Goal: Check status: Check status

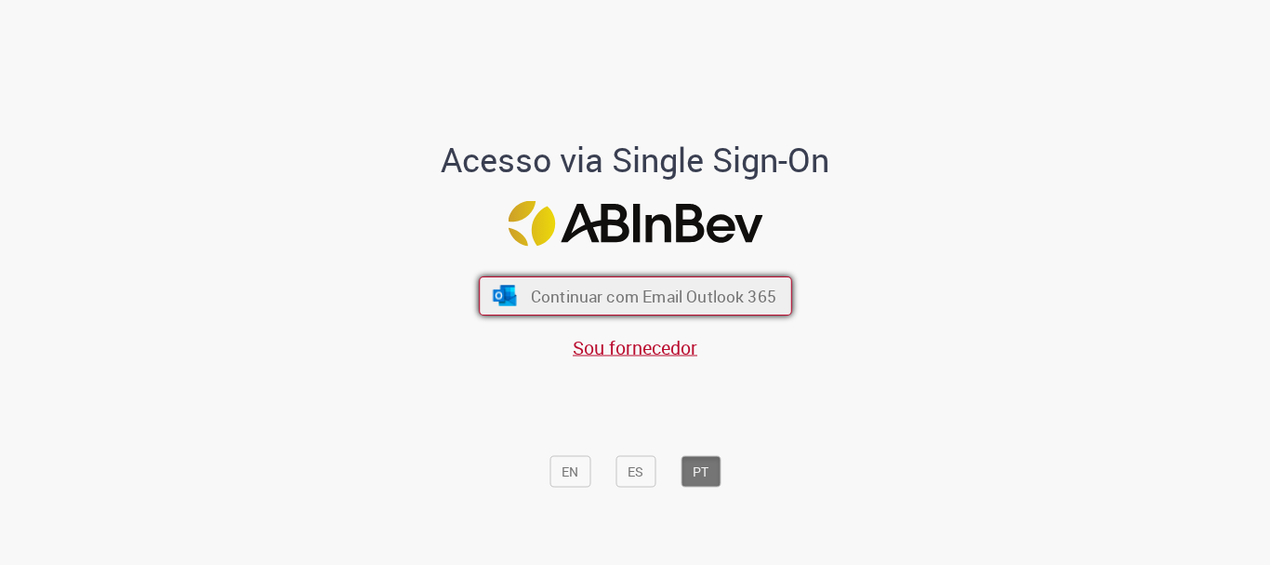
click at [699, 301] on span "Continuar com Email Outlook 365" at bounding box center [653, 296] width 246 height 21
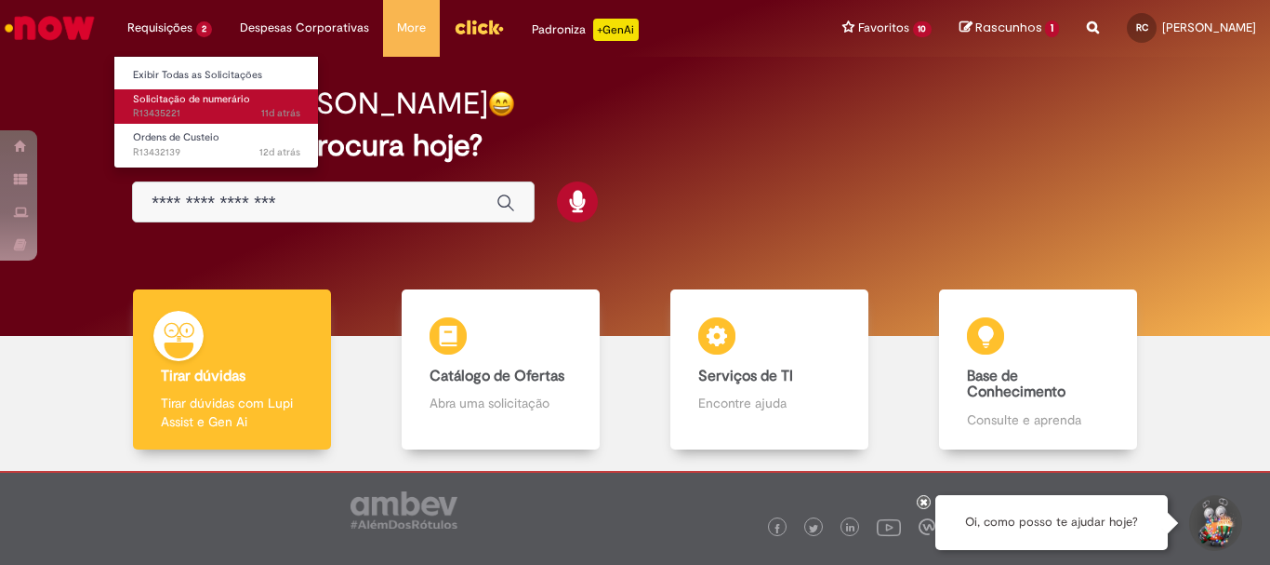
click at [192, 94] on span "Solicitação de numerário" at bounding box center [191, 99] width 117 height 14
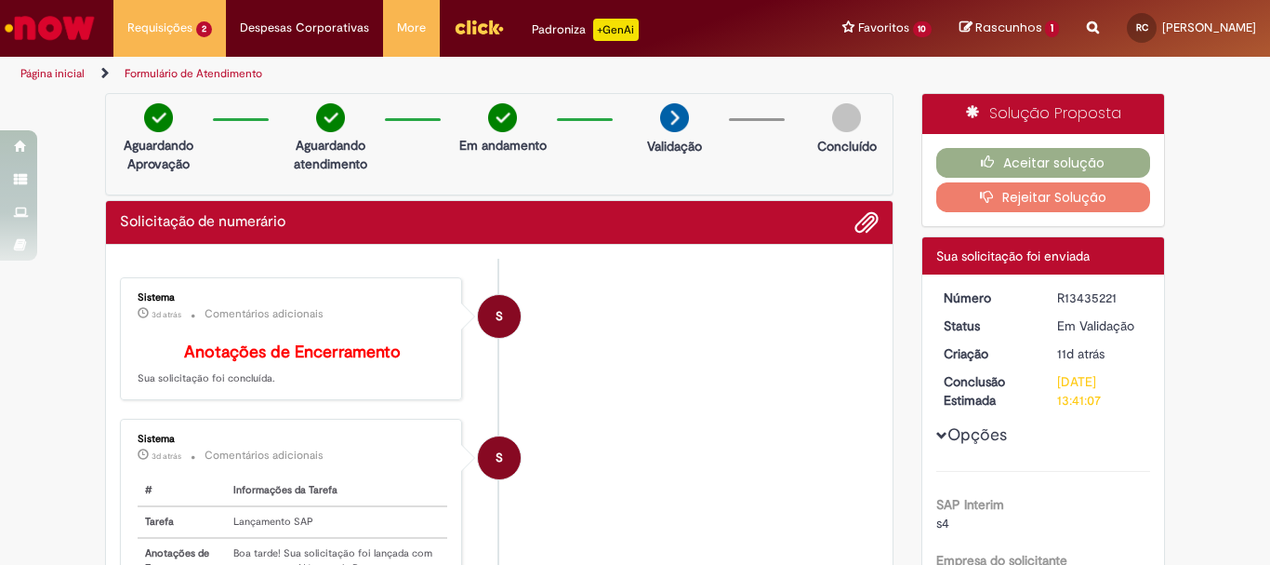
drag, startPoint x: 1051, startPoint y: 295, endPoint x: 1130, endPoint y: 297, distance: 79.1
click at [1130, 297] on div "R13435221" at bounding box center [1100, 297] width 86 height 19
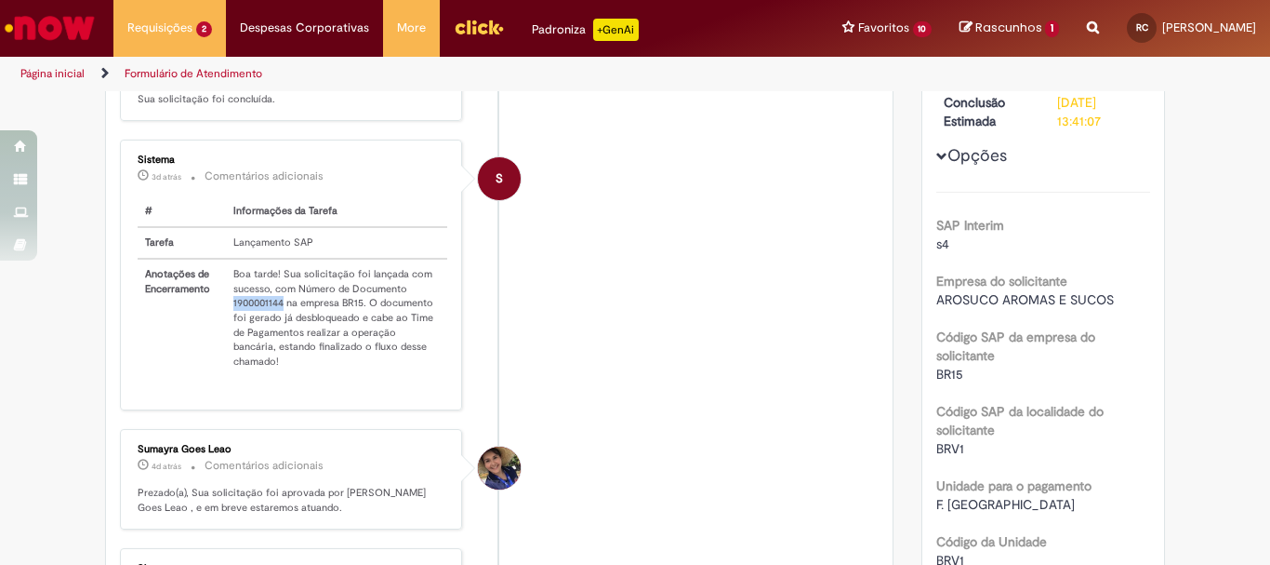
drag, startPoint x: 221, startPoint y: 316, endPoint x: 275, endPoint y: 316, distance: 53.9
click at [275, 316] on td "Boa tarde! Sua solicitação foi lançada com sucesso, com Número de Documento 190…" at bounding box center [336, 318] width 221 height 118
copy td "1900001144"
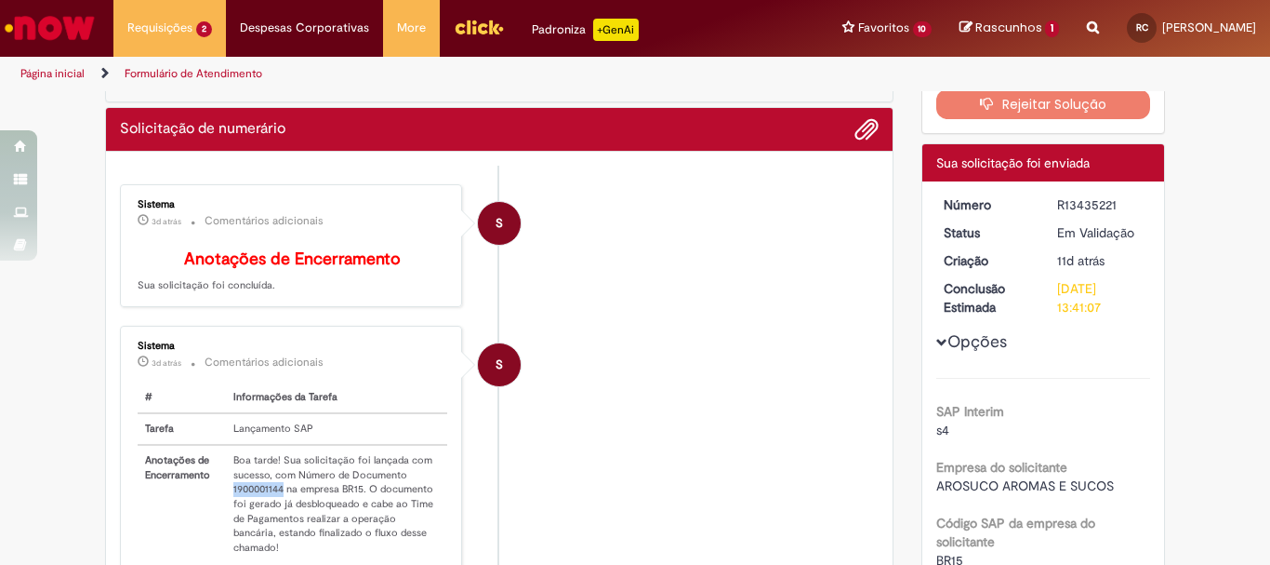
scroll to position [0, 0]
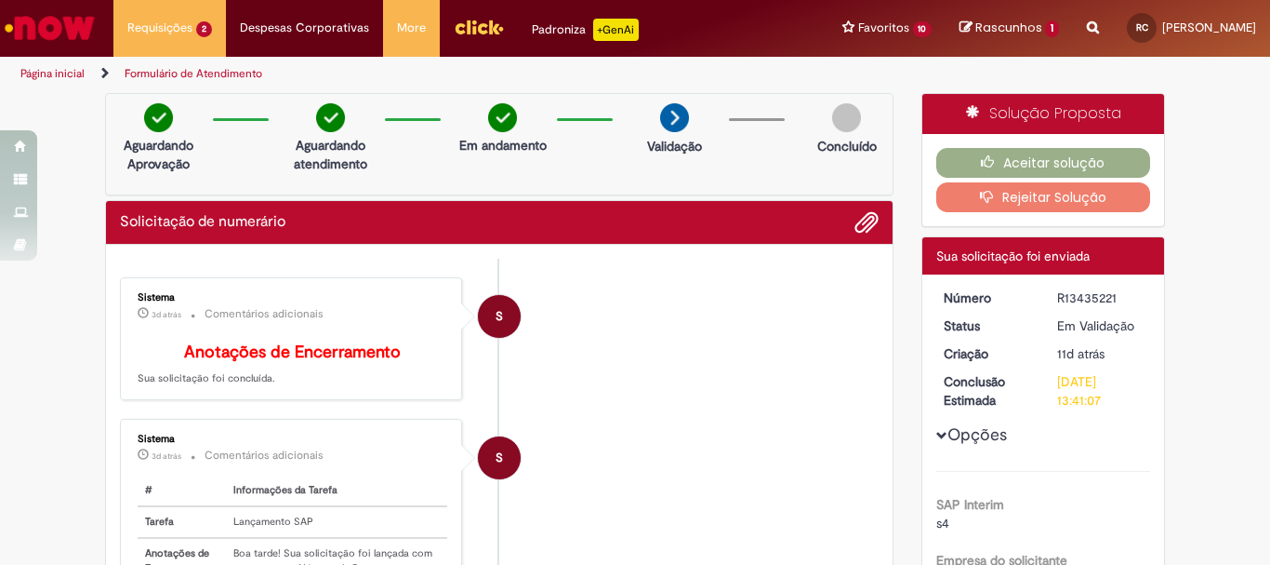
click at [655, 339] on li "S Sistema 3d atrás 3 dias atrás Comentários adicionais Anotações de Encerrament…" at bounding box center [499, 339] width 759 height 124
click at [1027, 155] on button "Aceitar solução" at bounding box center [1044, 163] width 215 height 30
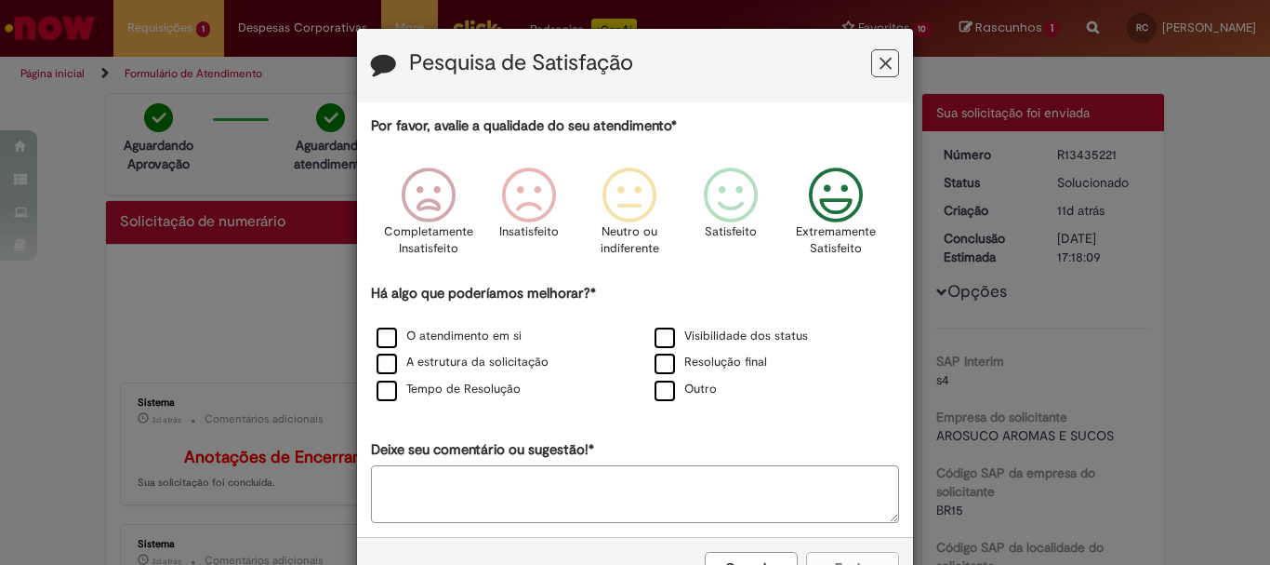
click at [852, 190] on icon "Feedback" at bounding box center [837, 195] width 70 height 56
click at [383, 339] on label "O atendimento em si" at bounding box center [449, 336] width 145 height 18
click at [382, 370] on label "A estrutura da solicitação" at bounding box center [463, 362] width 172 height 18
click at [382, 387] on label "Tempo de Resolução" at bounding box center [449, 389] width 144 height 18
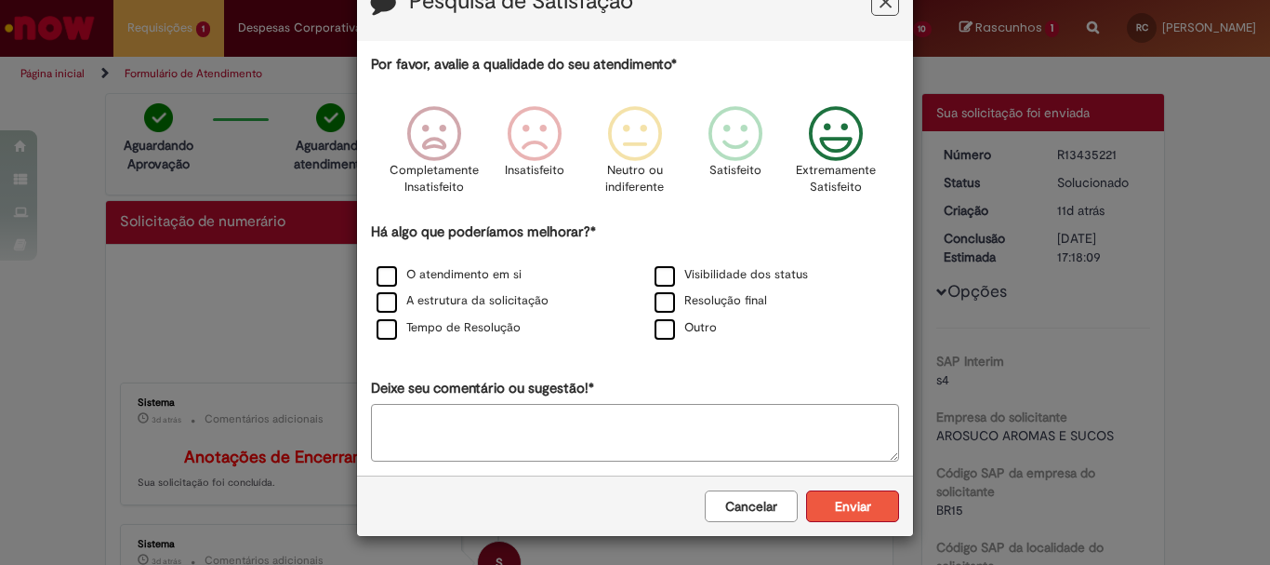
click at [843, 511] on button "Enviar" at bounding box center [852, 506] width 93 height 32
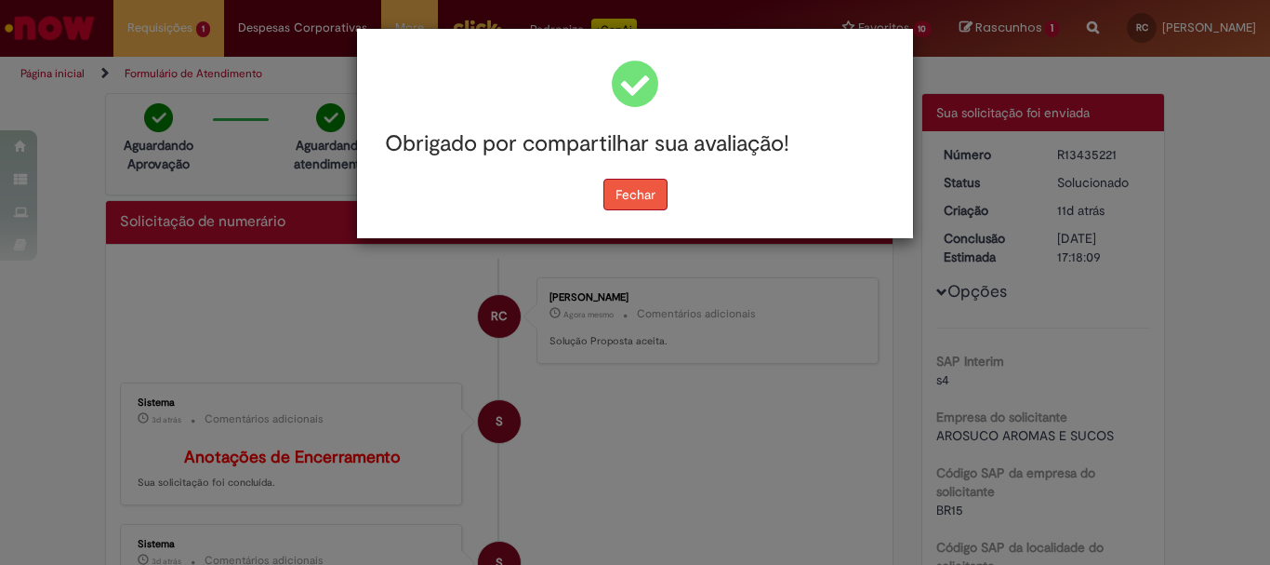
click at [651, 183] on button "Fechar" at bounding box center [636, 195] width 64 height 32
